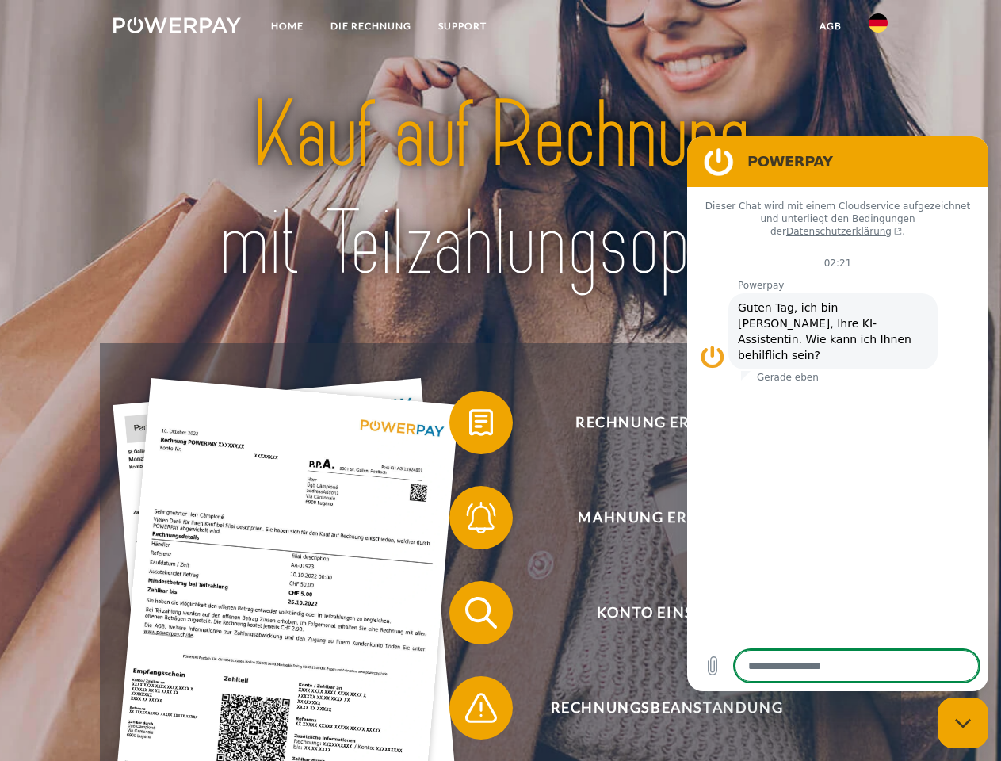
click at [177, 28] on img at bounding box center [177, 25] width 128 height 16
click at [878, 28] on img at bounding box center [877, 22] width 19 height 19
click at [830, 26] on link "agb" at bounding box center [830, 26] width 49 height 29
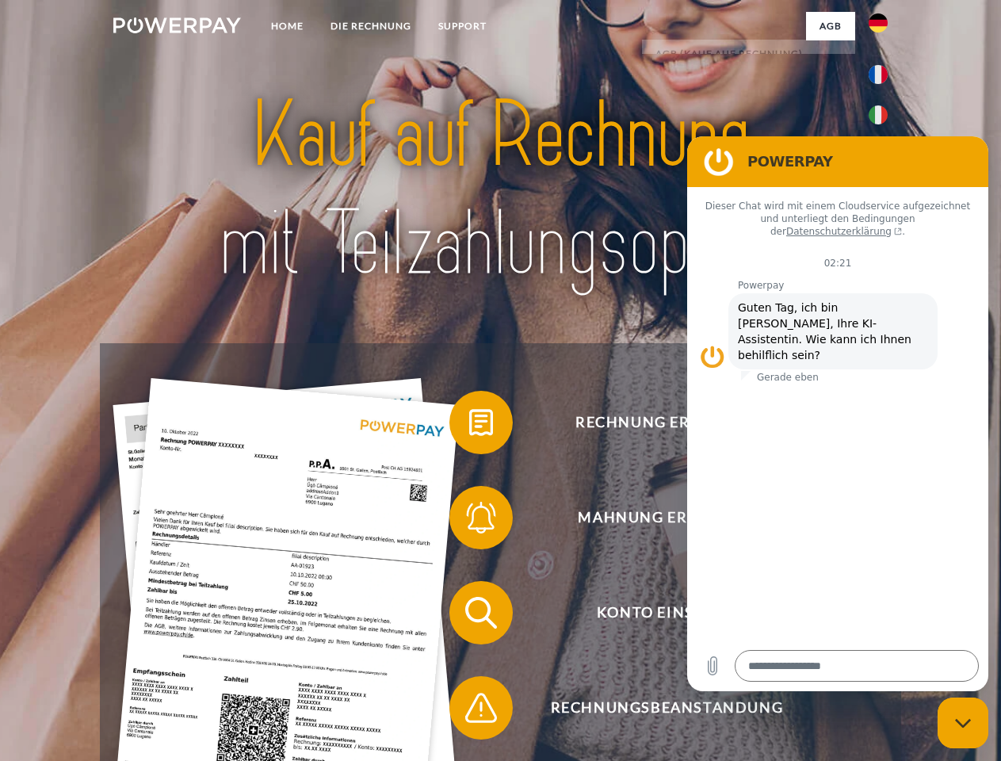
click at [469, 425] on span at bounding box center [457, 422] width 79 height 79
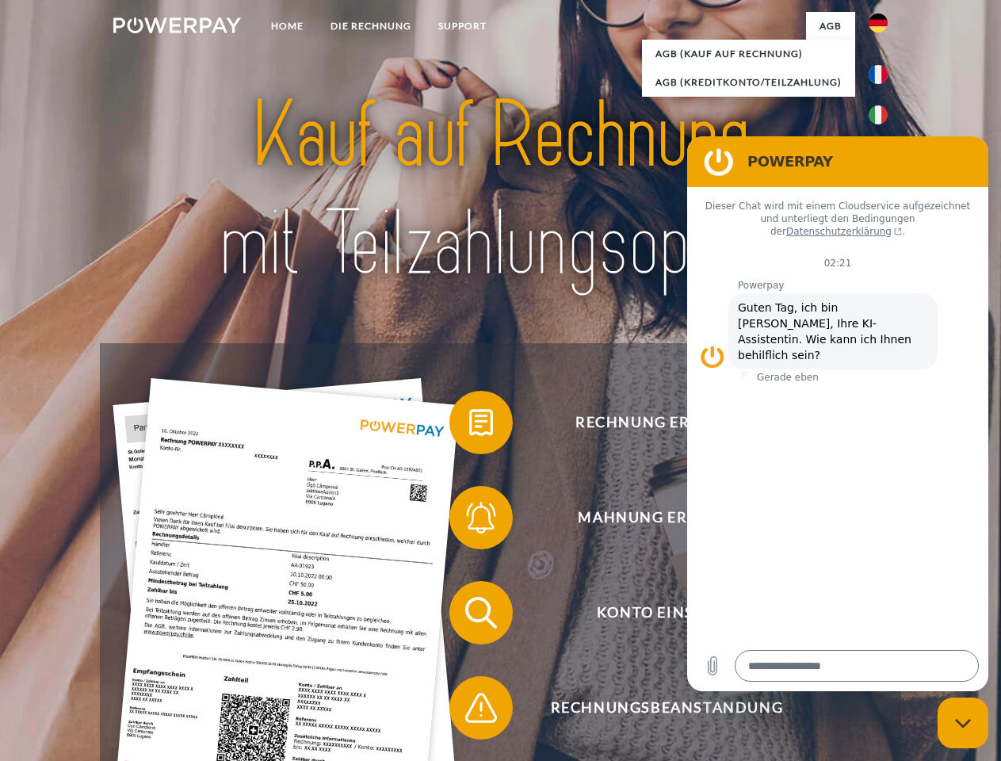
click at [469, 521] on span at bounding box center [457, 517] width 79 height 79
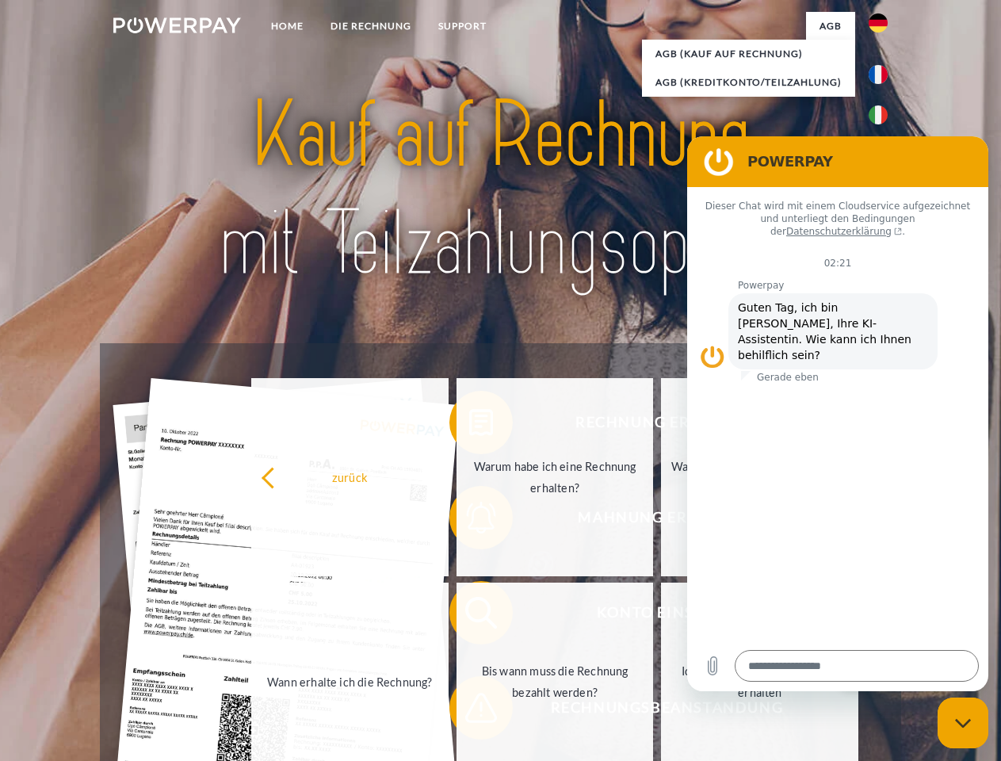
click at [469, 616] on link "Bis wann muss die Rechnung bezahlt werden?" at bounding box center [554, 681] width 197 height 198
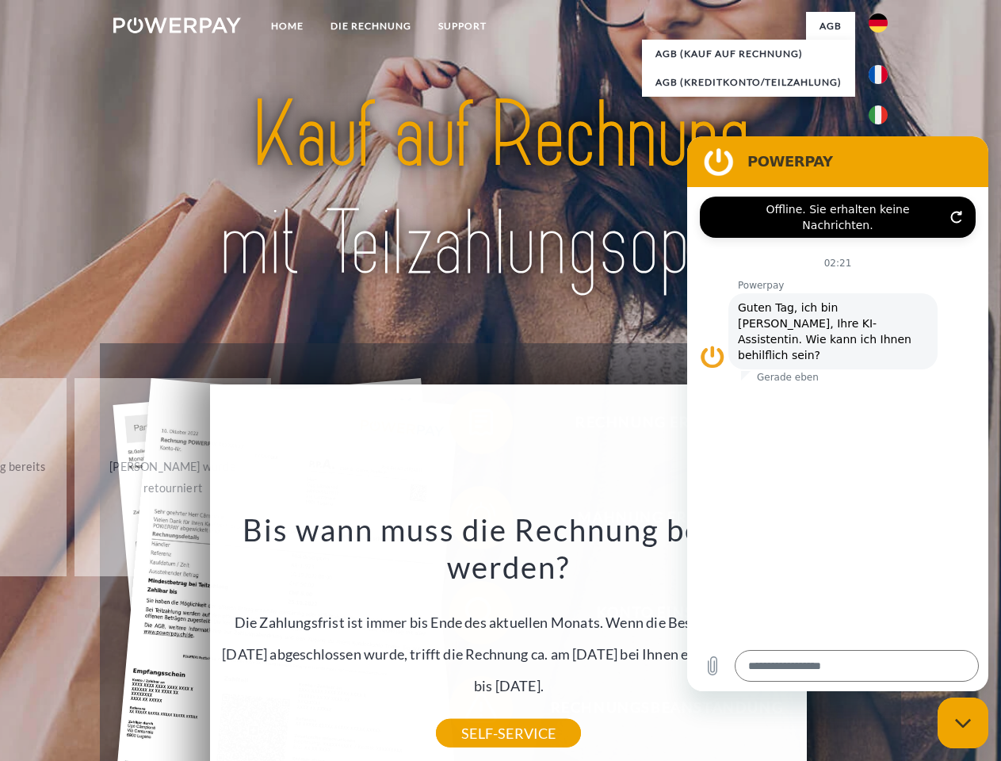
click at [963, 723] on icon "Messaging-Fenster schließen" at bounding box center [963, 723] width 17 height 10
type textarea "*"
